Goal: Task Accomplishment & Management: Use online tool/utility

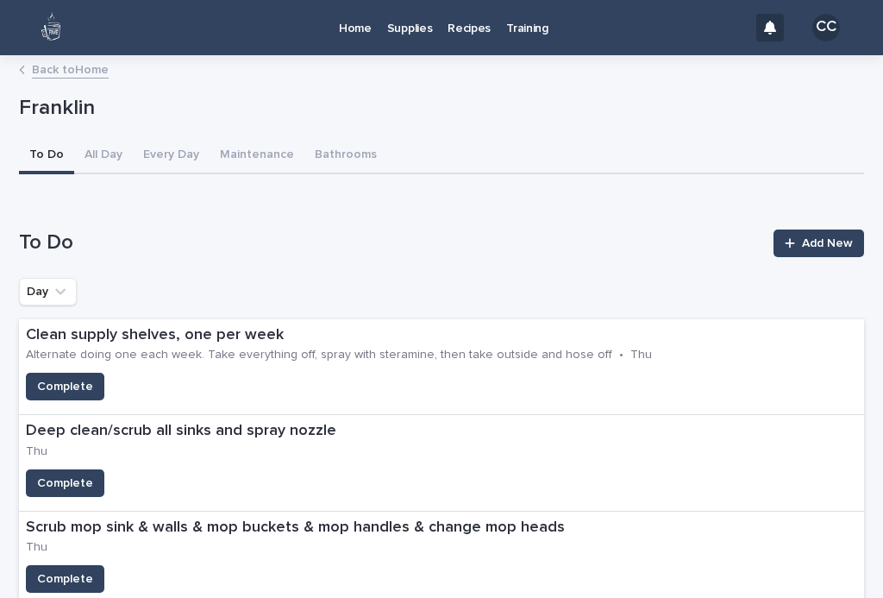
click at [360, 31] on p "Home" at bounding box center [355, 18] width 33 height 36
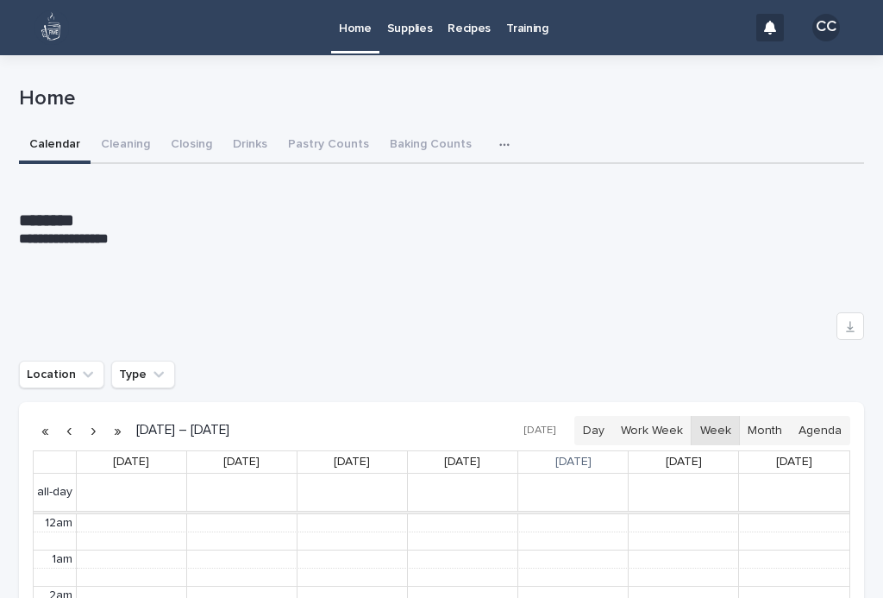
scroll to position [218, 0]
click at [199, 147] on button "Closing" at bounding box center [191, 146] width 62 height 36
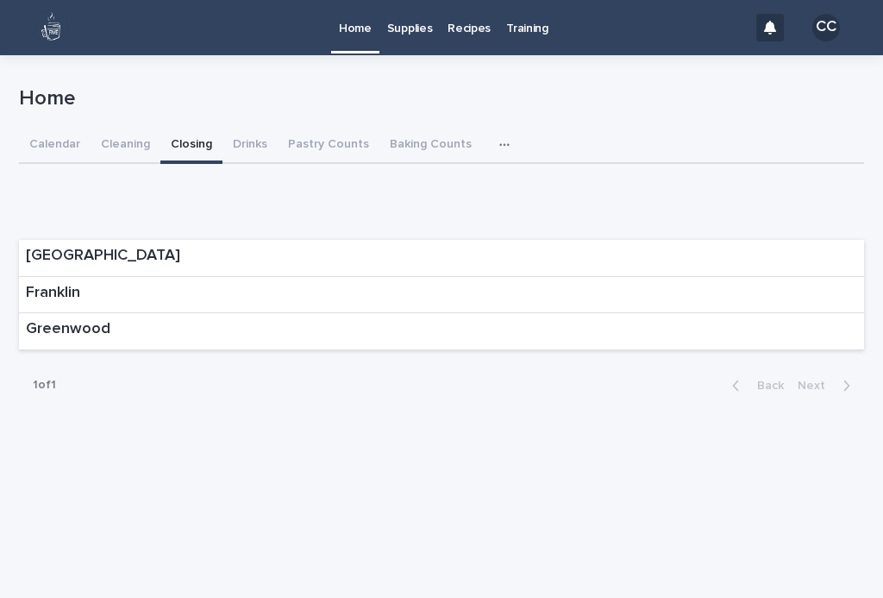
click at [708, 287] on div "Franklin" at bounding box center [441, 295] width 845 height 37
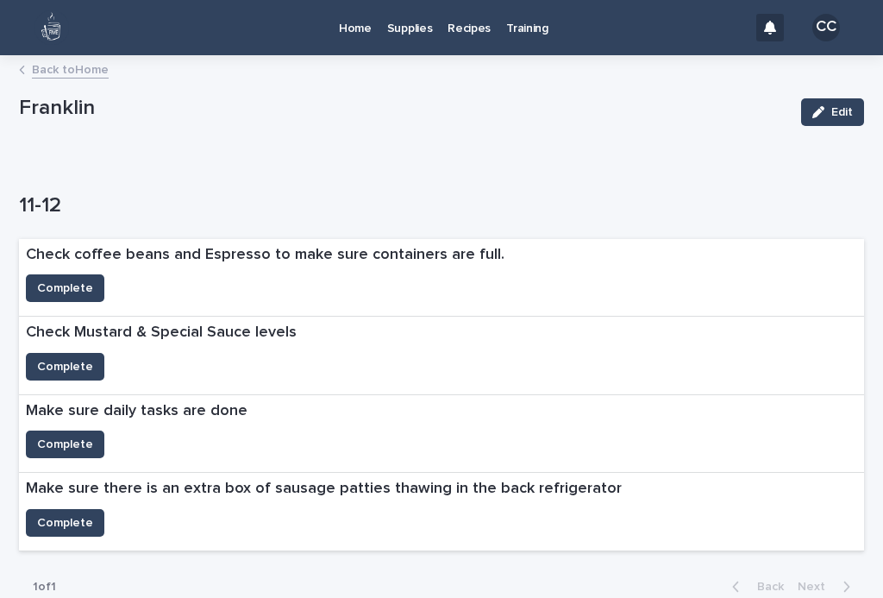
click at [77, 282] on span "Complete" at bounding box center [65, 287] width 56 height 17
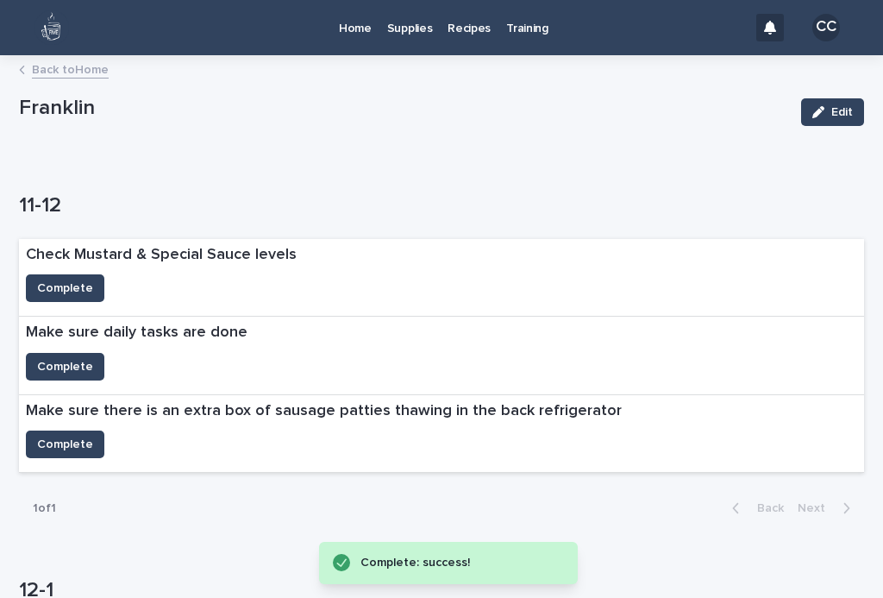
scroll to position [24, 0]
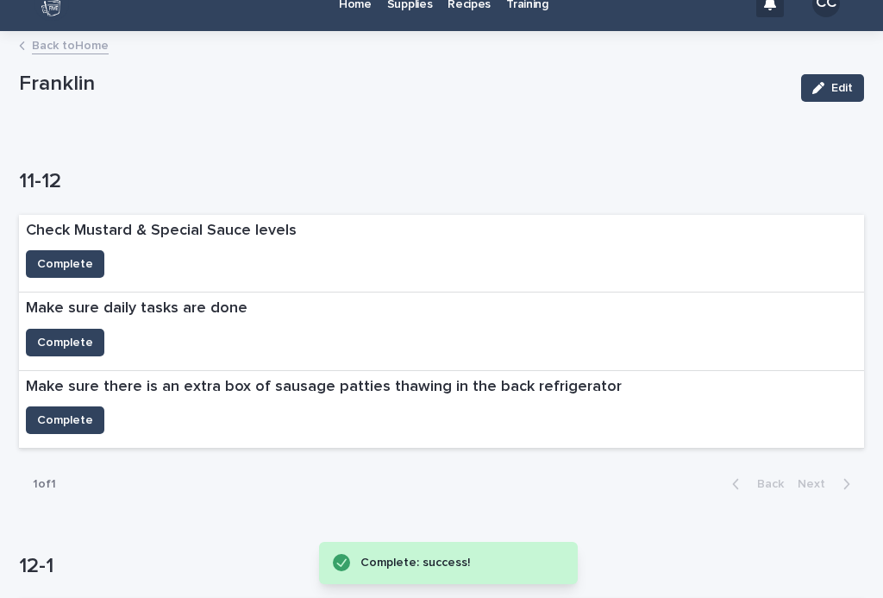
click at [68, 422] on span "Complete" at bounding box center [65, 419] width 56 height 17
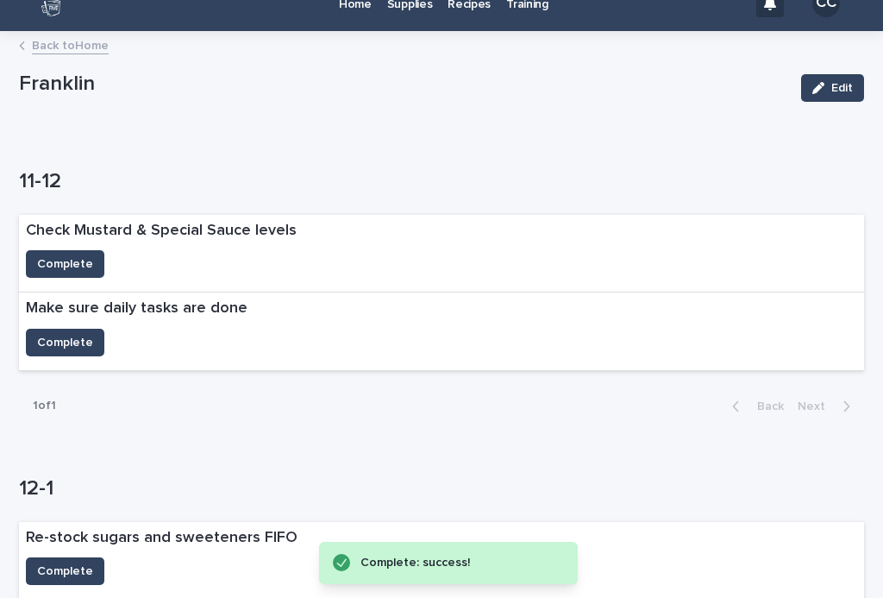
click at [83, 253] on button "Complete" at bounding box center [65, 264] width 78 height 28
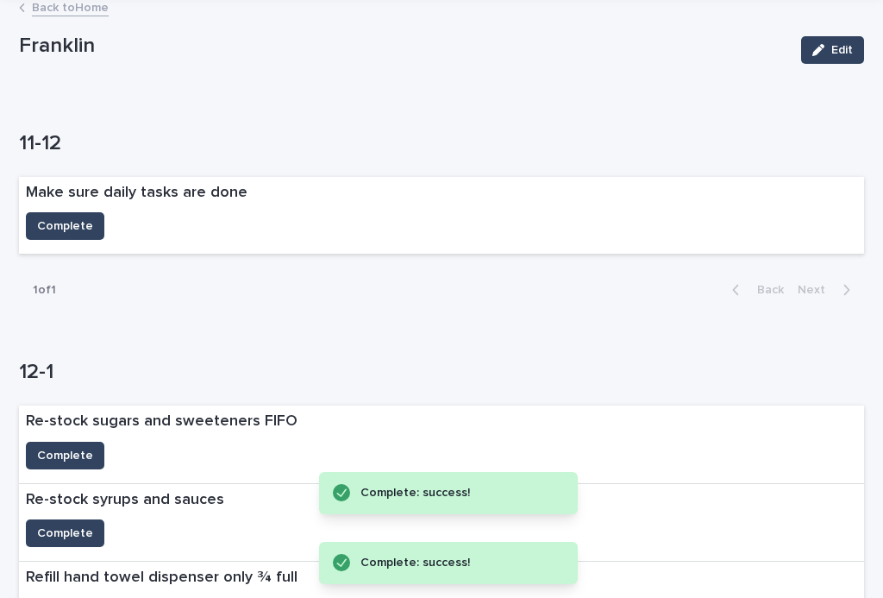
scroll to position [80, 0]
